Goal: Task Accomplishment & Management: Use online tool/utility

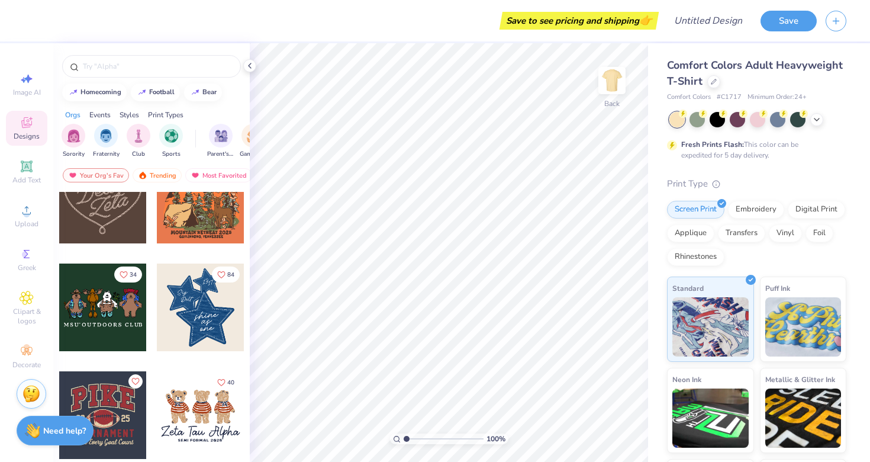
scroll to position [700, 0]
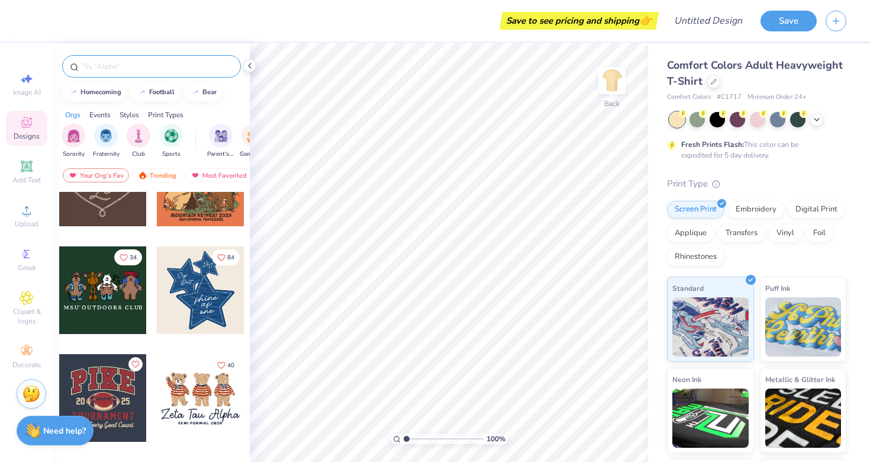
click at [121, 67] on input "text" at bounding box center [158, 66] width 152 height 12
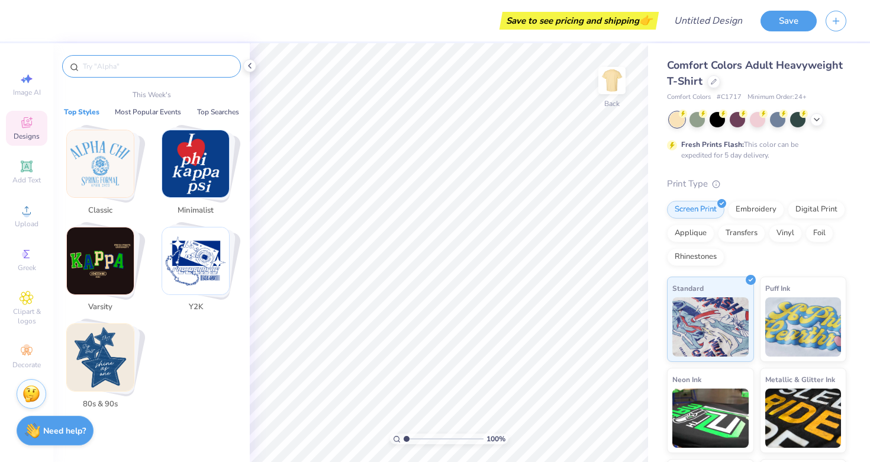
type input "e"
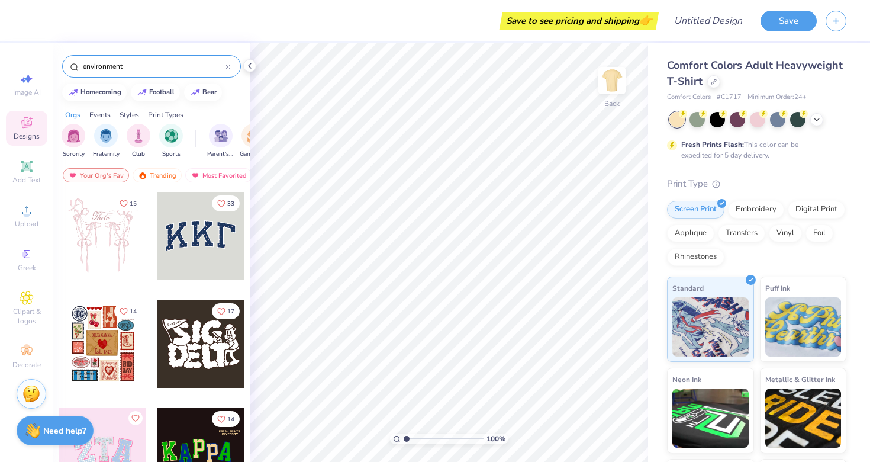
type input "environment"
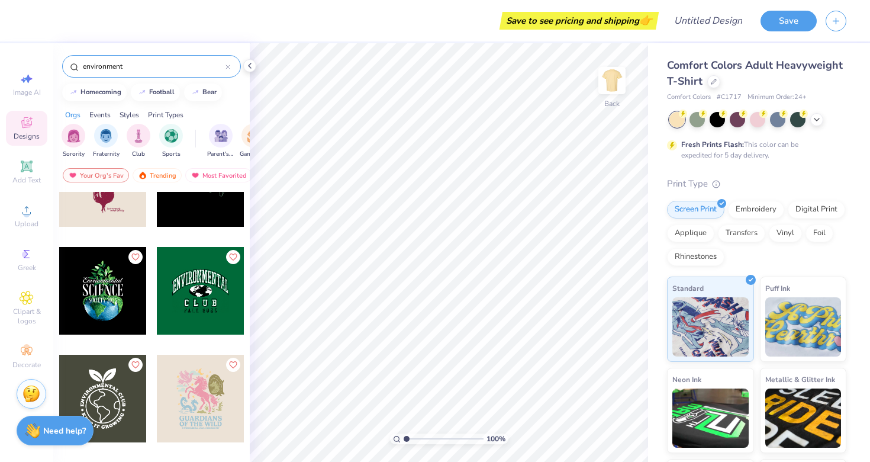
scroll to position [60, 0]
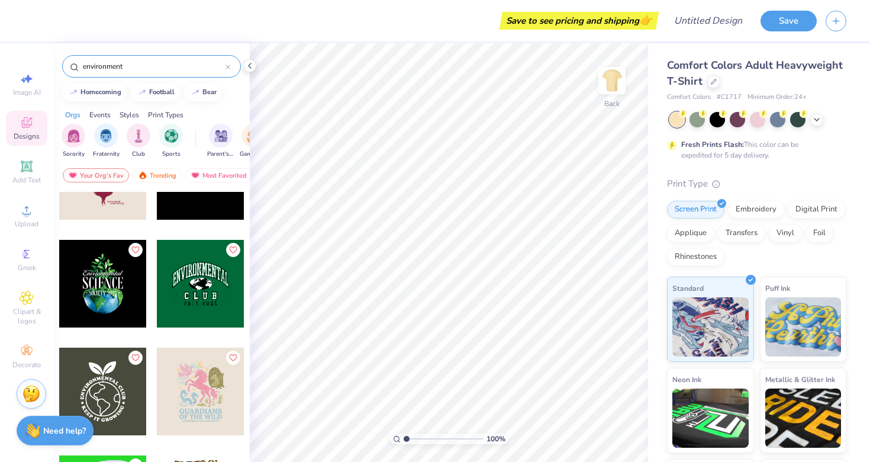
click at [195, 263] on div at bounding box center [201, 284] width 88 height 88
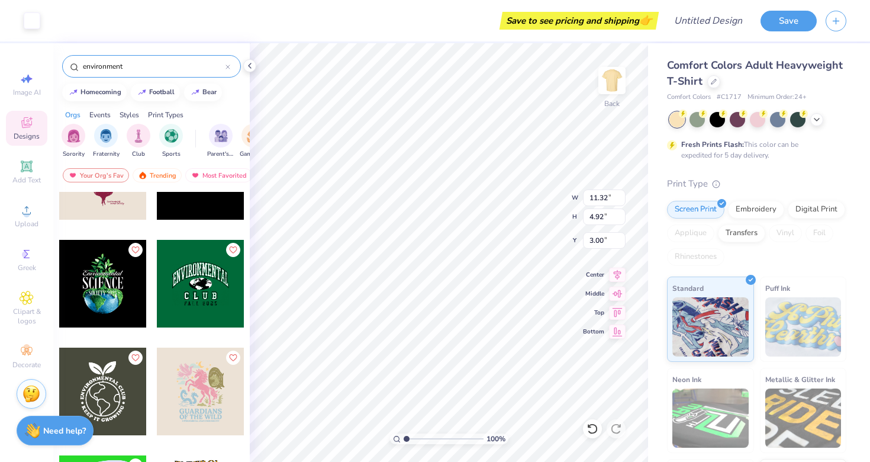
type input "11.32"
type input "4.92"
type input "11.65"
type input "8.96"
type input "6.87"
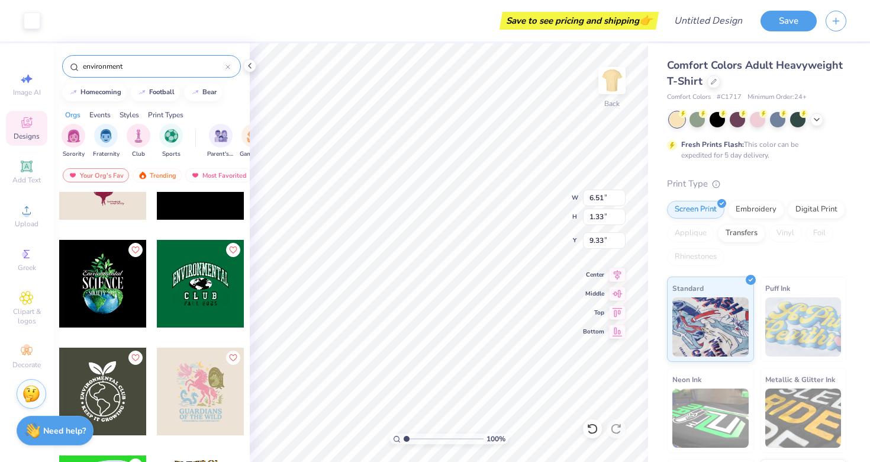
type input "1.69"
type input "9.15"
type input "6.31"
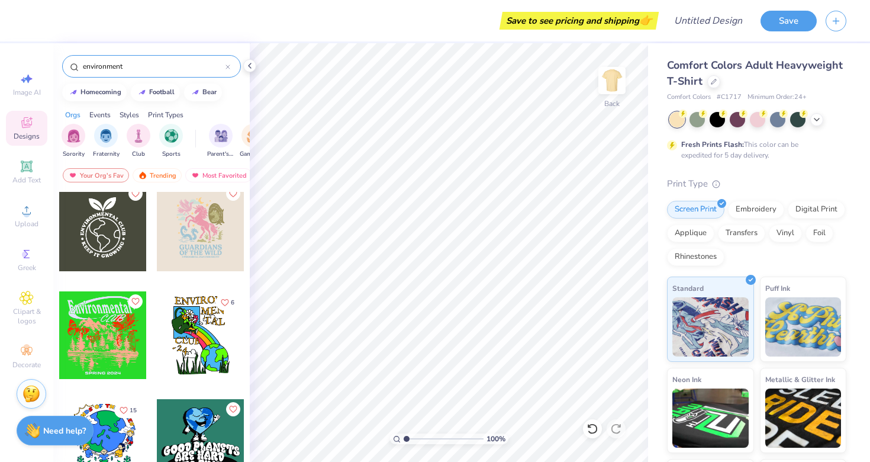
scroll to position [220, 0]
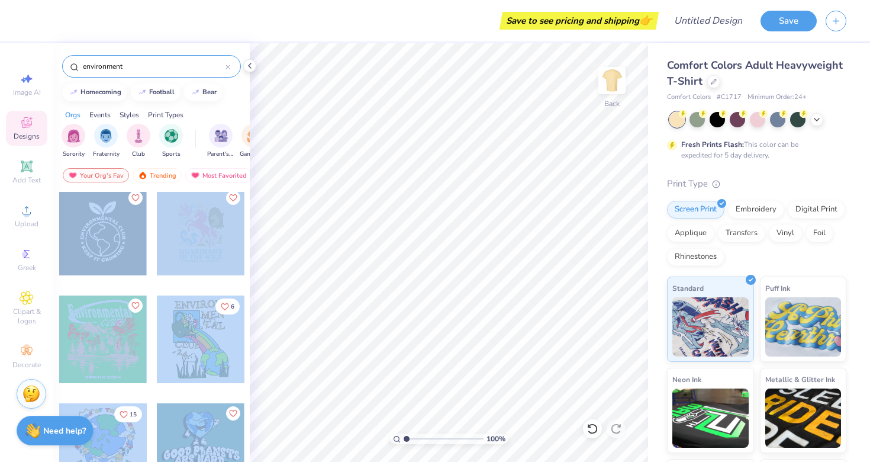
click at [253, 301] on div "Save to see pricing and shipping 👉 Design Title Save Image AI Designs Add Text …" at bounding box center [435, 231] width 870 height 462
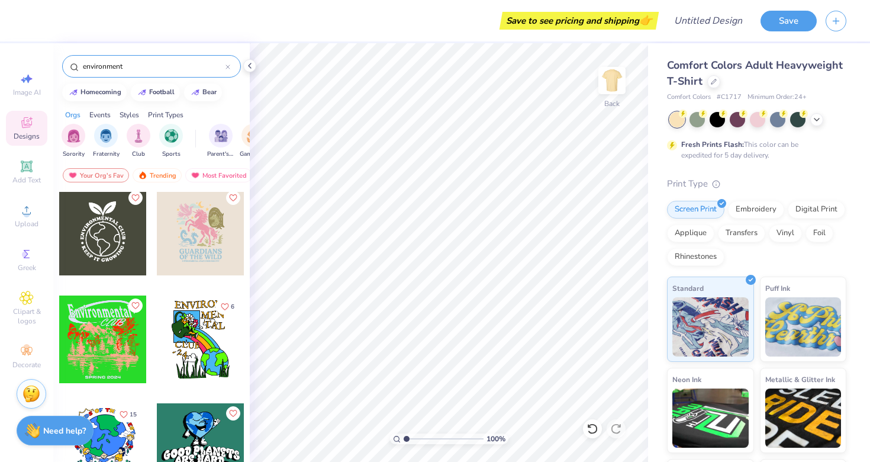
click at [139, 64] on input "environment" at bounding box center [154, 66] width 144 height 12
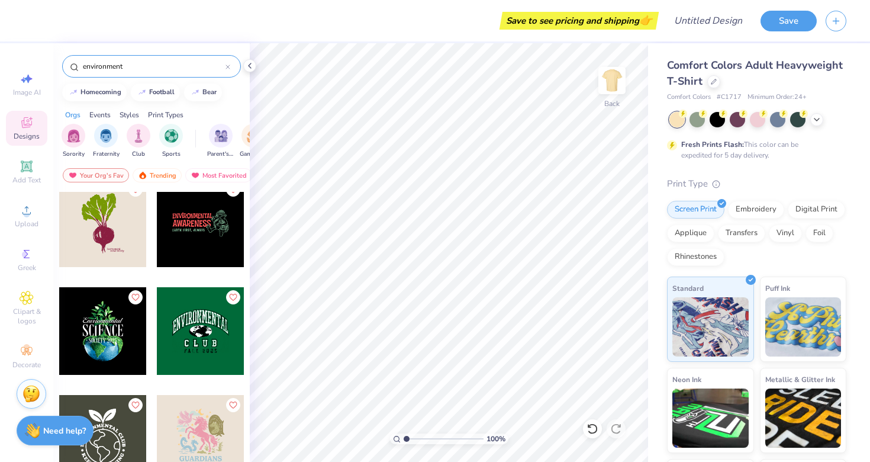
scroll to position [0, 0]
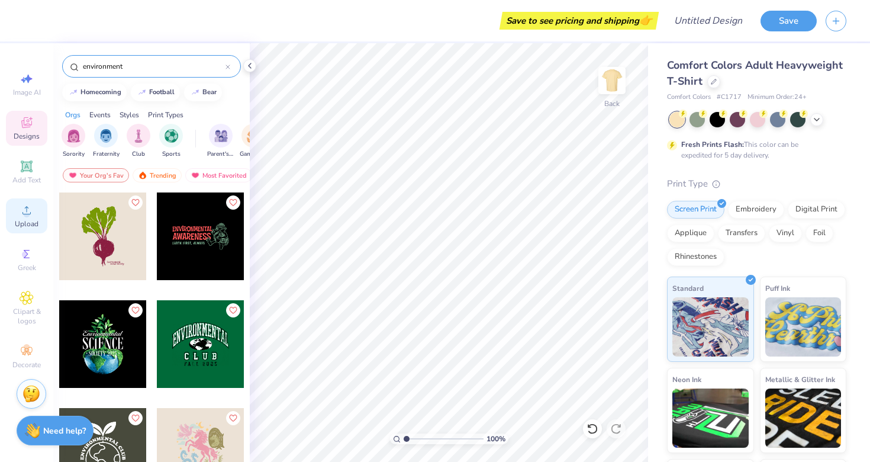
click at [28, 214] on icon at bounding box center [26, 210] width 8 height 8
click at [695, 122] on div at bounding box center [697, 118] width 15 height 15
click at [750, 122] on div at bounding box center [757, 118] width 15 height 15
click at [713, 123] on div at bounding box center [717, 118] width 15 height 15
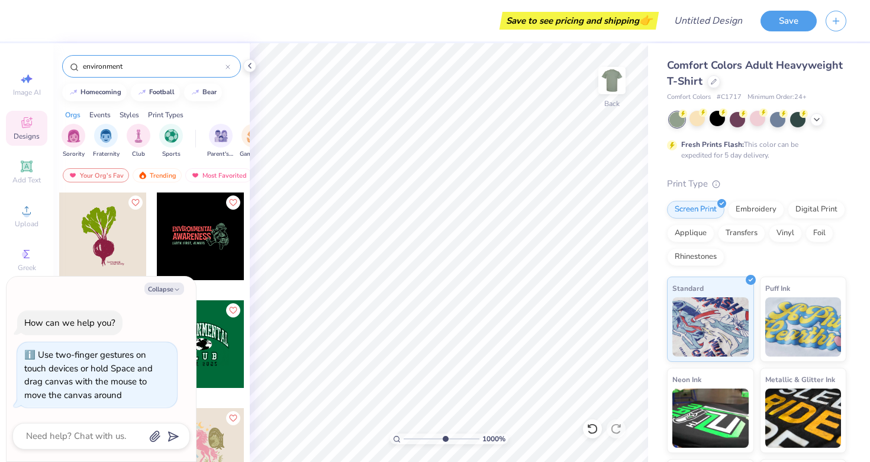
type input "1"
drag, startPoint x: 404, startPoint y: 440, endPoint x: 83, endPoint y: 465, distance: 321.3
click at [404, 444] on input "range" at bounding box center [442, 438] width 76 height 11
click at [172, 290] on button "Collapse" at bounding box center [164, 288] width 40 height 12
type textarea "x"
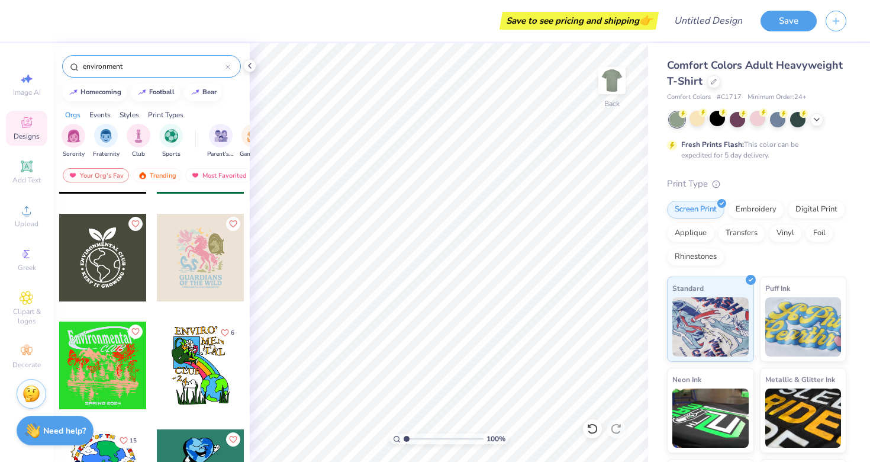
scroll to position [224, 0]
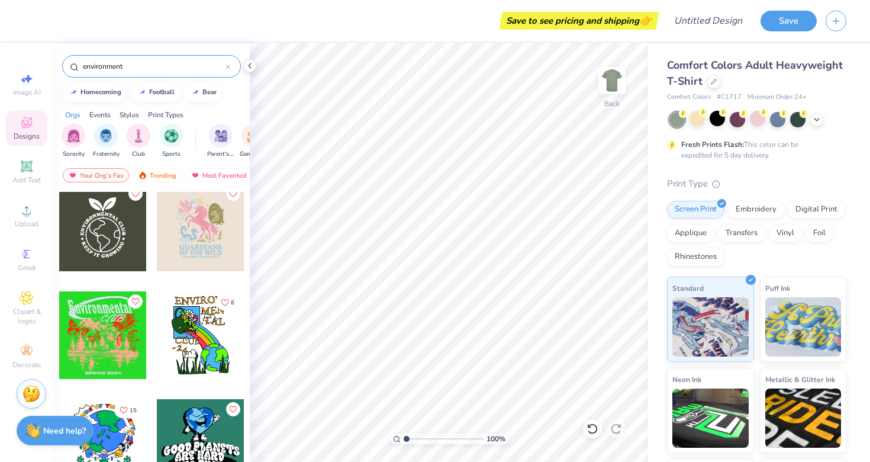
click at [127, 69] on input "environment" at bounding box center [154, 66] width 144 height 12
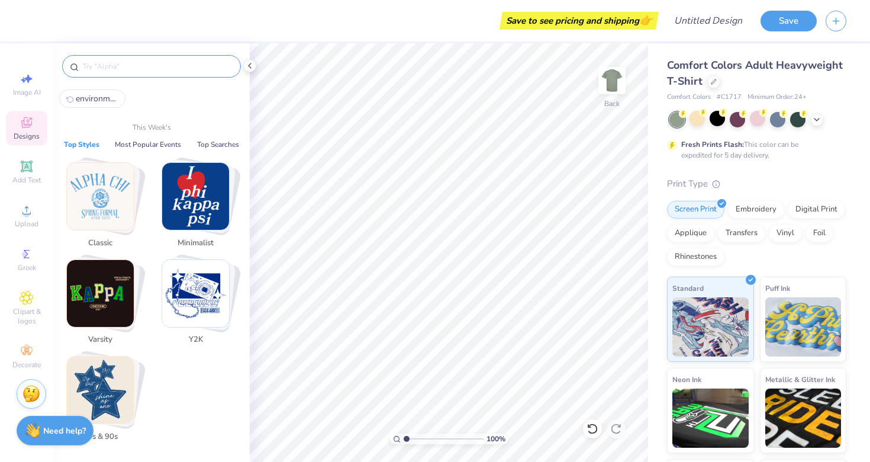
click at [105, 297] on img "Stack Card Button Varsity" at bounding box center [100, 293] width 67 height 67
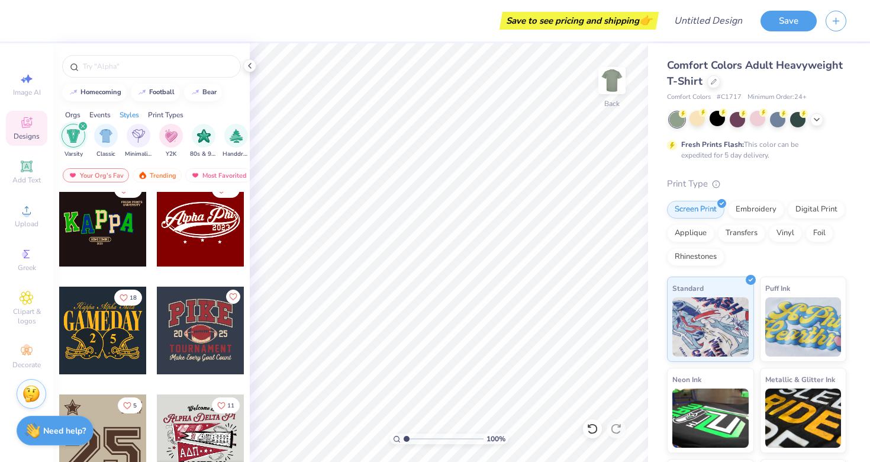
scroll to position [14, 0]
click at [239, 133] on img "filter for Handdrawn" at bounding box center [236, 135] width 13 height 14
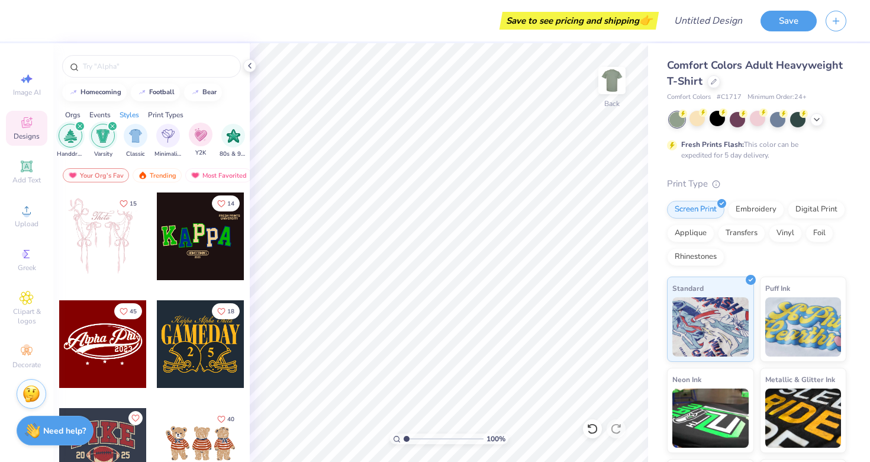
scroll to position [0, 632]
click at [104, 125] on icon "filter for Varsity" at bounding box center [104, 126] width 5 height 5
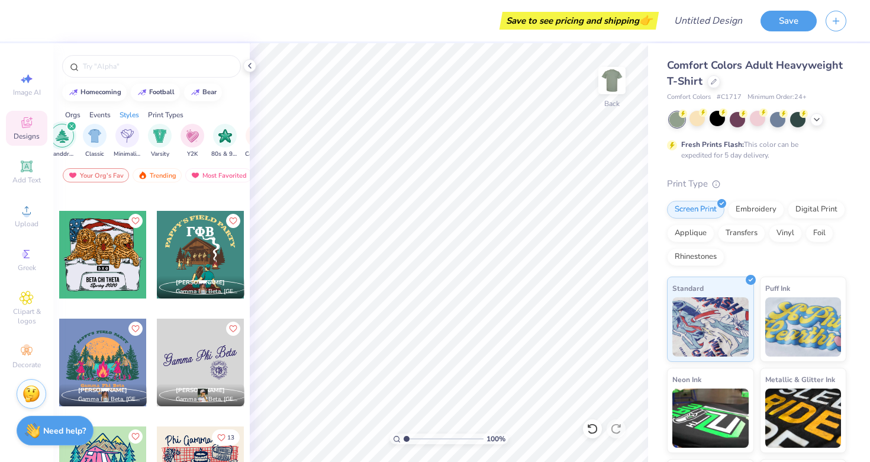
scroll to position [981, 0]
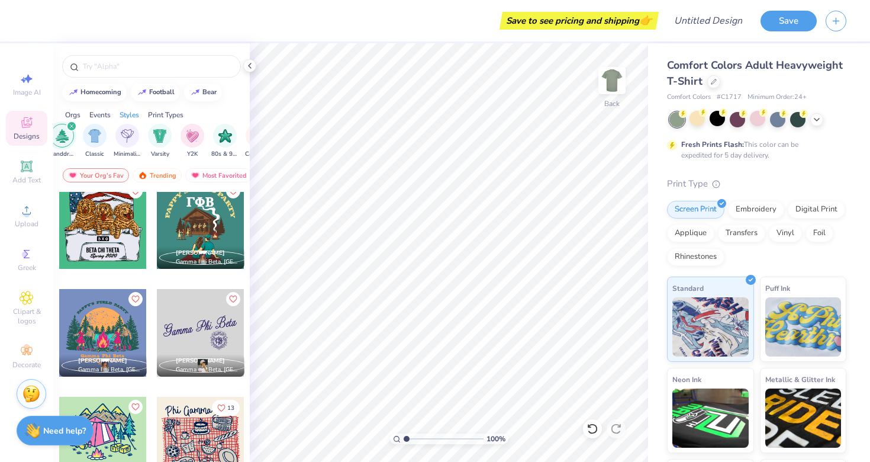
click at [225, 229] on div at bounding box center [201, 225] width 88 height 88
